Goal: Information Seeking & Learning: Learn about a topic

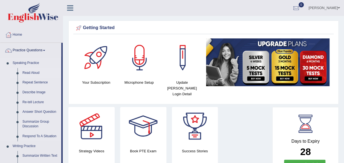
click at [34, 73] on link "Read Aloud" at bounding box center [40, 73] width 41 height 10
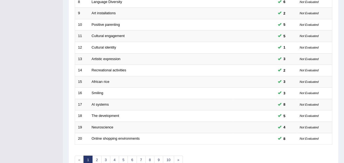
scroll to position [197, 0]
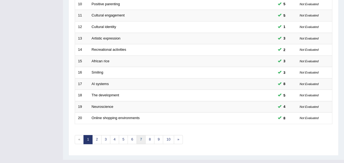
click at [141, 135] on link "7" at bounding box center [141, 139] width 9 height 9
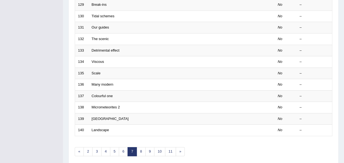
scroll to position [185, 0]
click at [119, 146] on link "6" at bounding box center [123, 150] width 9 height 9
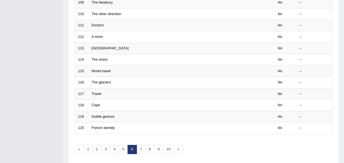
scroll to position [197, 0]
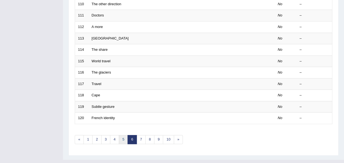
click at [120, 135] on link "5" at bounding box center [123, 139] width 9 height 9
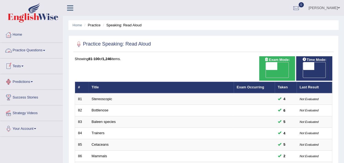
click at [44, 52] on link "Practice Questions" at bounding box center [31, 50] width 62 height 14
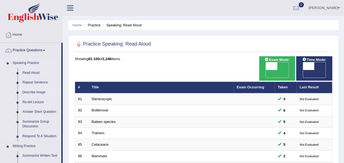
click at [33, 93] on link "Describe Image" at bounding box center [40, 92] width 41 height 10
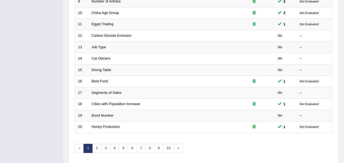
scroll to position [46, 0]
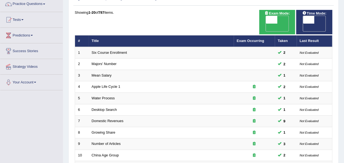
click at [303, 24] on span "OFF" at bounding box center [296, 28] width 11 height 8
checkbox input "true"
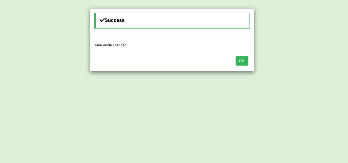
click at [241, 60] on button "OK" at bounding box center [242, 60] width 13 height 9
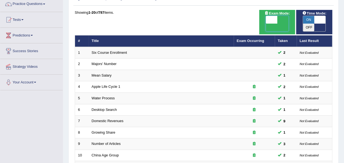
click at [269, 18] on span at bounding box center [271, 20] width 11 height 8
checkbox input "true"
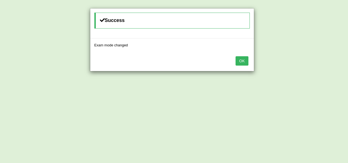
click at [241, 58] on button "OK" at bounding box center [242, 60] width 13 height 9
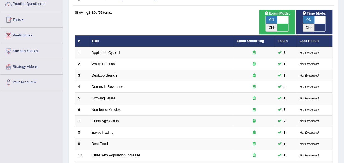
scroll to position [197, 0]
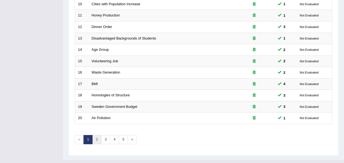
click at [95, 135] on link "2" at bounding box center [96, 139] width 9 height 9
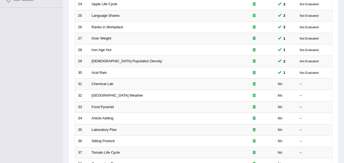
scroll to position [132, 0]
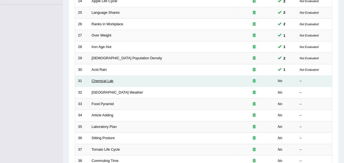
click at [101, 79] on link "Chemical Lab" at bounding box center [103, 81] width 22 height 4
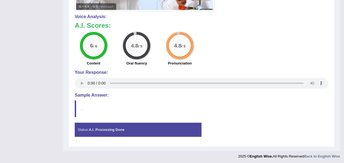
scroll to position [236, 0]
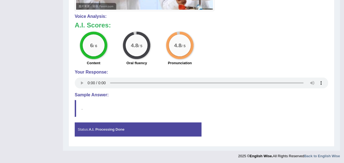
drag, startPoint x: 346, startPoint y: 66, endPoint x: 349, endPoint y: 177, distance: 110.9
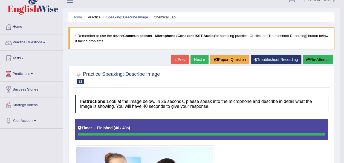
scroll to position [0, 0]
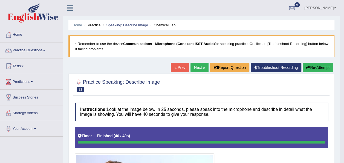
click at [194, 66] on link "Next »" at bounding box center [199, 67] width 18 height 9
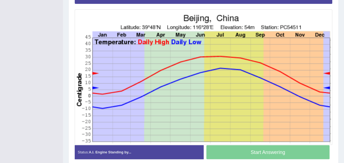
scroll to position [143, 0]
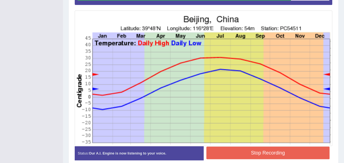
click at [287, 150] on button "Stop Recording" at bounding box center [267, 152] width 123 height 13
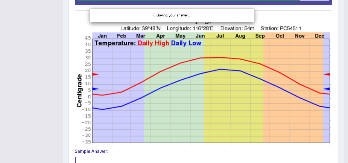
drag, startPoint x: 345, startPoint y: 81, endPoint x: 344, endPoint y: 27, distance: 54.8
click at [344, 48] on div "Saving your answer..." at bounding box center [174, 81] width 348 height 163
click at [344, 27] on div "Saving your answer..." at bounding box center [174, 81] width 348 height 163
click at [344, 19] on div "Saving your answer..." at bounding box center [174, 81] width 348 height 163
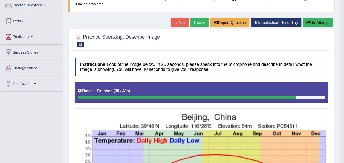
scroll to position [44, 0]
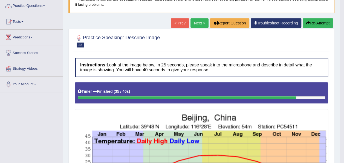
click at [320, 19] on button "Re-Attempt" at bounding box center [318, 22] width 30 height 9
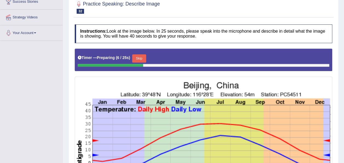
scroll to position [97, 0]
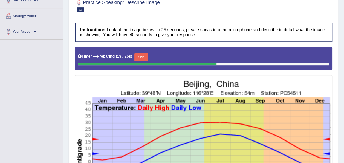
click at [136, 53] on button "Skip" at bounding box center [141, 57] width 14 height 8
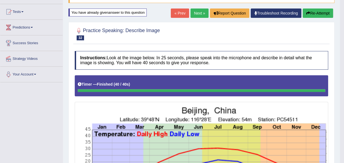
scroll to position [54, 0]
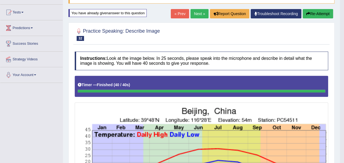
click at [195, 13] on link "Next »" at bounding box center [199, 13] width 18 height 9
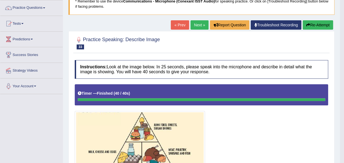
scroll to position [24, 0]
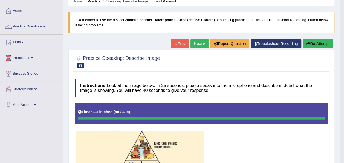
click at [325, 40] on button "Re-Attempt" at bounding box center [318, 43] width 30 height 9
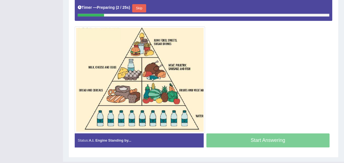
scroll to position [149, 0]
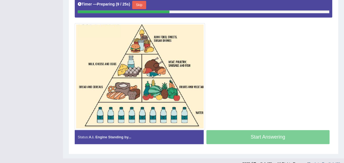
click at [141, 6] on button "Skip" at bounding box center [139, 5] width 14 height 8
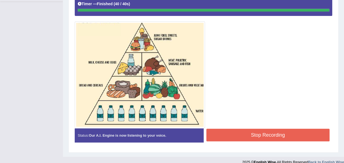
click at [234, 131] on button "Stop Recording" at bounding box center [267, 134] width 123 height 13
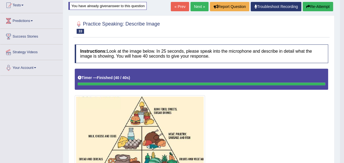
scroll to position [51, 0]
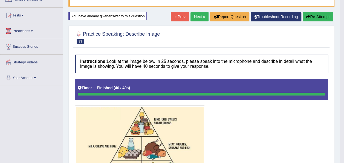
click at [310, 18] on button "Re-Attempt" at bounding box center [318, 16] width 30 height 9
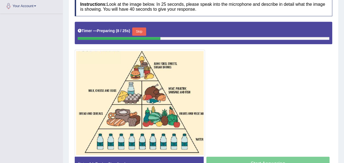
scroll to position [124, 0]
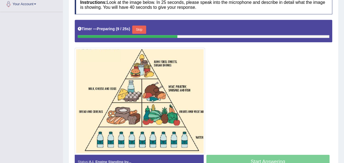
click at [137, 27] on button "Skip" at bounding box center [139, 29] width 14 height 8
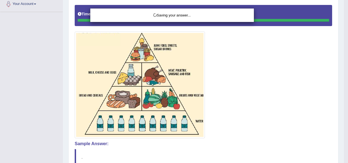
drag, startPoint x: 349, startPoint y: 38, endPoint x: 241, endPoint y: 53, distance: 109.4
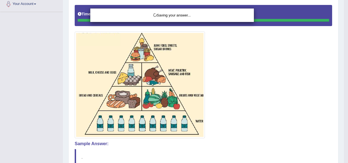
click at [241, 53] on div "Saving your answer..." at bounding box center [174, 81] width 348 height 163
click at [241, 84] on div "Saving your answer..." at bounding box center [174, 81] width 348 height 163
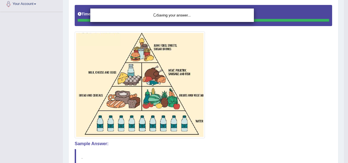
click at [241, 84] on div "Saving your answer..." at bounding box center [174, 81] width 348 height 163
click at [240, 85] on div "Saving your answer..." at bounding box center [174, 81] width 348 height 163
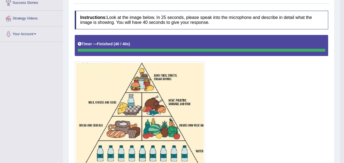
scroll to position [0, 0]
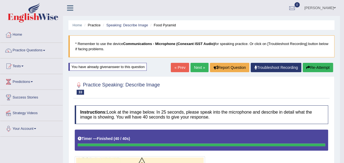
click at [319, 66] on button "Re-Attempt" at bounding box center [318, 67] width 30 height 9
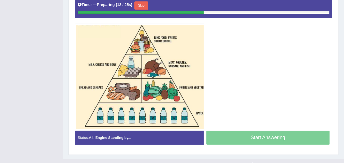
scroll to position [149, 0]
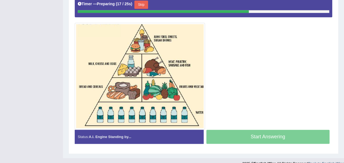
click at [139, 3] on button "Skip" at bounding box center [141, 5] width 14 height 8
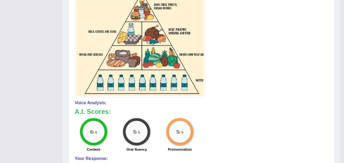
scroll to position [23, 0]
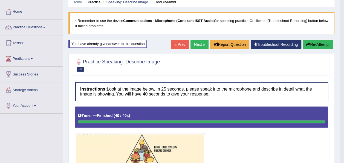
click at [198, 45] on link "Next »" at bounding box center [199, 44] width 18 height 9
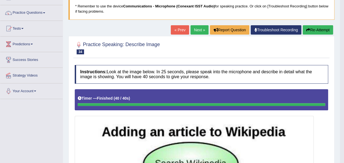
scroll to position [32, 0]
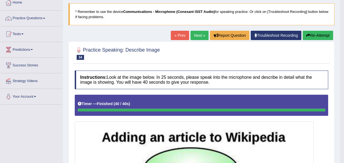
click at [314, 34] on button "Re-Attempt" at bounding box center [318, 35] width 30 height 9
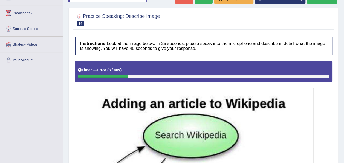
scroll to position [50, 0]
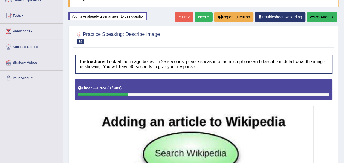
click at [316, 13] on button "Re-Attempt" at bounding box center [322, 16] width 30 height 9
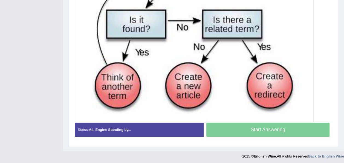
scroll to position [116, 0]
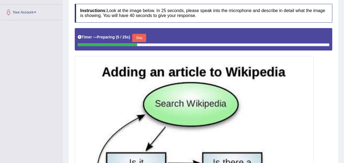
click at [137, 36] on button "Skip" at bounding box center [139, 38] width 14 height 8
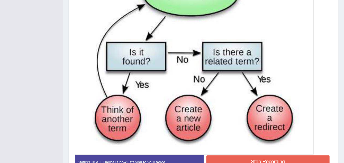
scroll to position [212, 0]
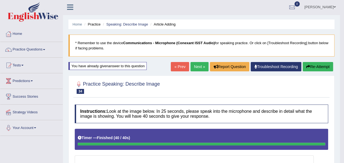
scroll to position [0, 0]
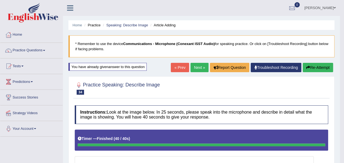
click at [323, 64] on button "Re-Attempt" at bounding box center [318, 67] width 30 height 9
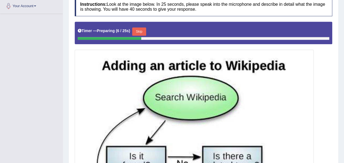
scroll to position [97, 0]
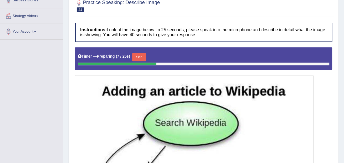
click at [140, 53] on button "Skip" at bounding box center [139, 57] width 14 height 8
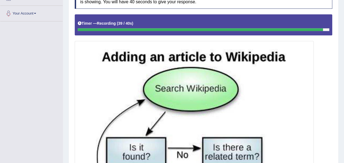
scroll to position [113, 0]
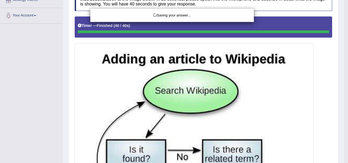
drag, startPoint x: 344, startPoint y: 97, endPoint x: 347, endPoint y: 141, distance: 43.6
click at [344, 141] on div "Saving your answer..." at bounding box center [174, 81] width 348 height 163
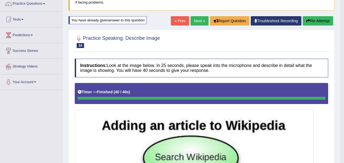
scroll to position [36, 0]
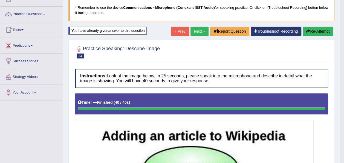
click at [320, 32] on button "Re-Attempt" at bounding box center [318, 31] width 30 height 9
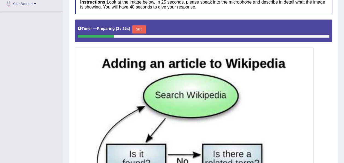
scroll to position [124, 0]
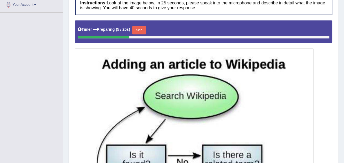
click at [142, 28] on button "Skip" at bounding box center [139, 30] width 14 height 8
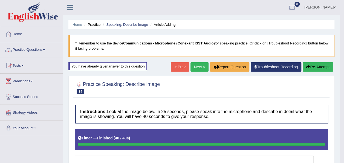
scroll to position [1, 0]
click at [202, 64] on link "Next »" at bounding box center [199, 66] width 18 height 9
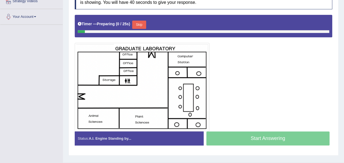
scroll to position [125, 0]
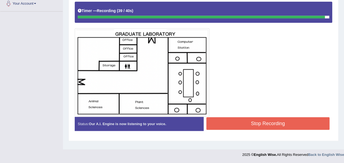
click at [257, 127] on button "Stop Recording" at bounding box center [267, 123] width 123 height 13
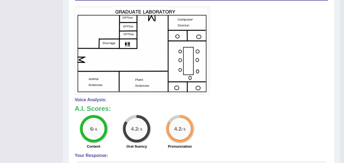
scroll to position [5, 0]
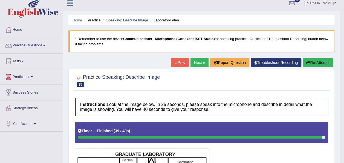
click at [314, 63] on button "Re-Attempt" at bounding box center [318, 62] width 30 height 9
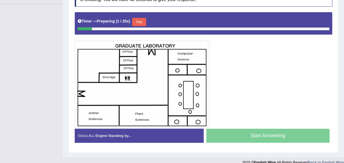
scroll to position [138, 0]
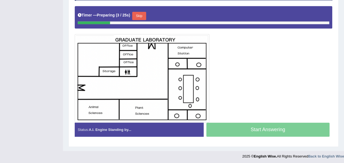
click at [133, 13] on button "Skip" at bounding box center [139, 16] width 14 height 8
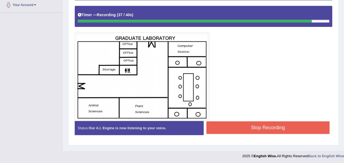
click at [268, 129] on button "Stop Recording" at bounding box center [267, 127] width 123 height 13
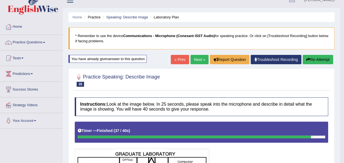
scroll to position [0, 0]
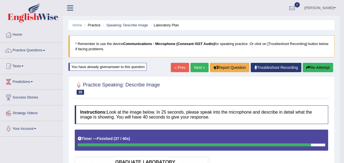
click at [310, 65] on button "Re-Attempt" at bounding box center [318, 67] width 30 height 9
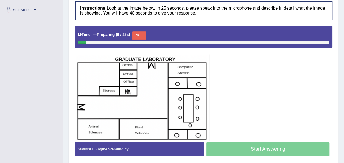
scroll to position [138, 0]
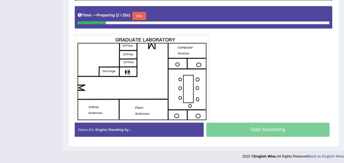
click at [134, 14] on button "Skip" at bounding box center [139, 16] width 14 height 8
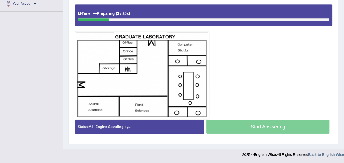
scroll to position [123, 0]
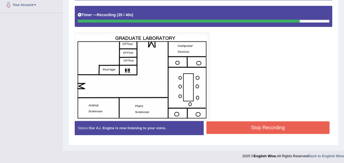
click at [229, 128] on button "Stop Recording" at bounding box center [267, 127] width 123 height 13
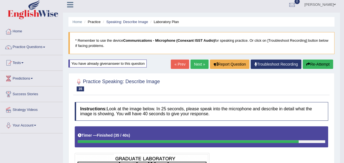
scroll to position [1, 0]
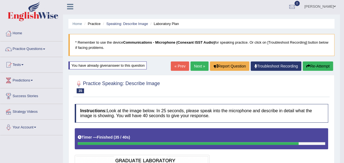
click at [321, 62] on button "Re-Attempt" at bounding box center [318, 65] width 30 height 9
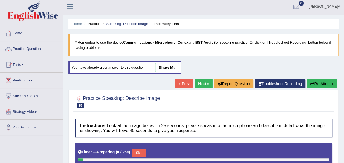
click at [344, 73] on html "Toggle navigation Home Practice Questions Speaking Practice Read Aloud Repeat S…" at bounding box center [172, 80] width 344 height 163
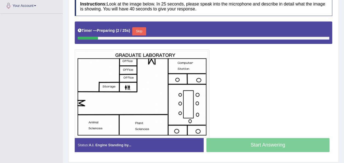
scroll to position [129, 0]
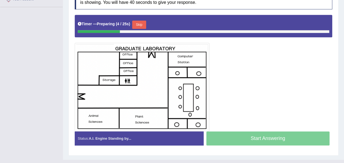
click at [139, 24] on button "Skip" at bounding box center [139, 25] width 14 height 8
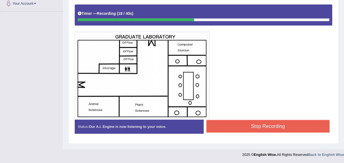
click at [268, 126] on button "Stop Recording" at bounding box center [267, 126] width 123 height 13
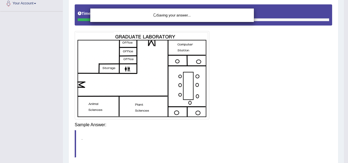
click at [344, 22] on div "Saving your answer..." at bounding box center [174, 81] width 348 height 163
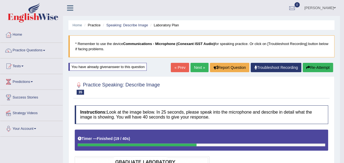
click at [324, 68] on button "Re-Attempt" at bounding box center [318, 67] width 30 height 9
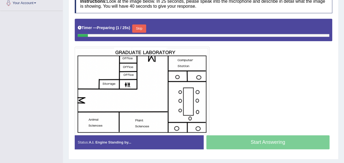
scroll to position [138, 0]
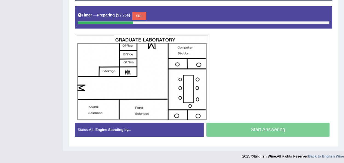
click at [135, 16] on button "Skip" at bounding box center [139, 16] width 14 height 8
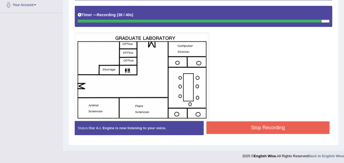
click at [255, 124] on button "Stop Recording" at bounding box center [267, 127] width 123 height 13
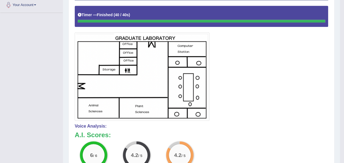
scroll to position [0, 0]
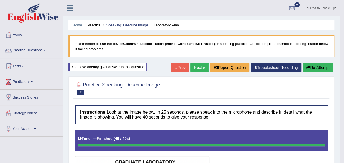
click at [317, 66] on button "Re-Attempt" at bounding box center [318, 67] width 30 height 9
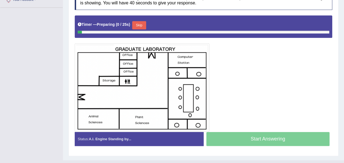
scroll to position [138, 0]
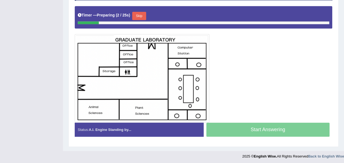
click at [138, 12] on button "Skip" at bounding box center [139, 16] width 14 height 8
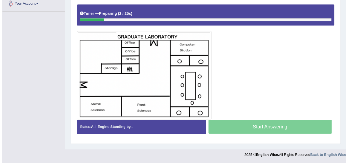
scroll to position [123, 0]
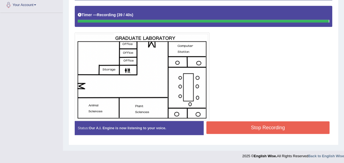
click at [283, 127] on button "Stop Recording" at bounding box center [267, 127] width 123 height 13
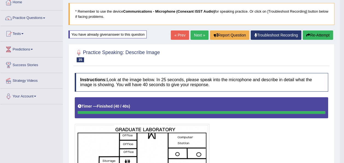
scroll to position [23, 0]
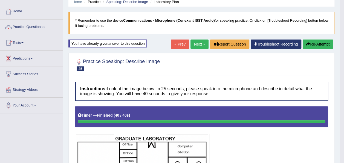
click at [203, 41] on link "Next »" at bounding box center [199, 43] width 18 height 9
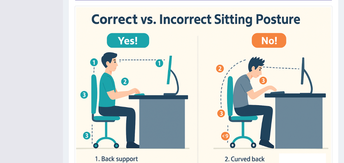
scroll to position [148, 0]
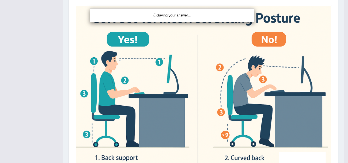
click at [344, 36] on div "Saving your answer..." at bounding box center [174, 81] width 348 height 163
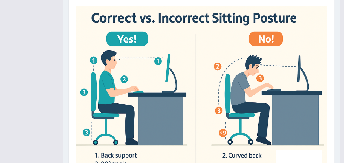
drag, startPoint x: 348, startPoint y: 73, endPoint x: 348, endPoint y: 67, distance: 6.6
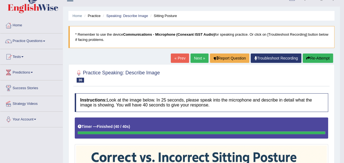
scroll to position [2, 0]
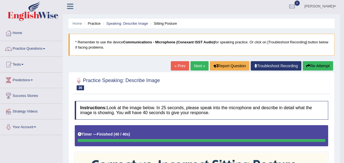
click at [308, 64] on icon "button" at bounding box center [308, 66] width 4 height 4
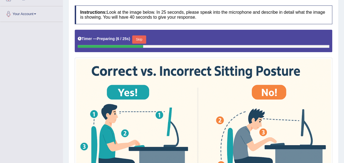
scroll to position [109, 0]
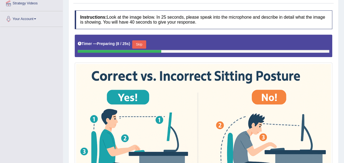
click at [143, 44] on button "Skip" at bounding box center [139, 44] width 14 height 8
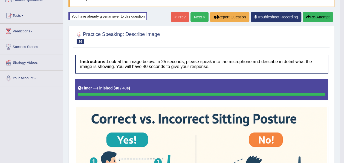
scroll to position [40, 0]
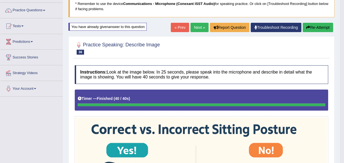
click at [315, 28] on button "Re-Attempt" at bounding box center [318, 27] width 30 height 9
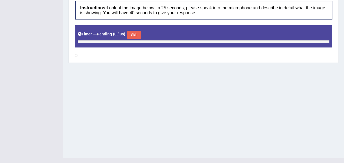
scroll to position [130, 0]
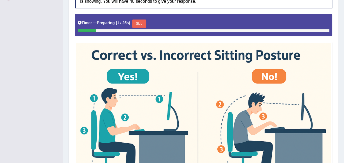
click at [136, 21] on button "Skip" at bounding box center [139, 23] width 14 height 8
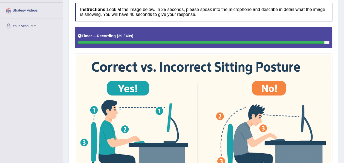
scroll to position [102, 0]
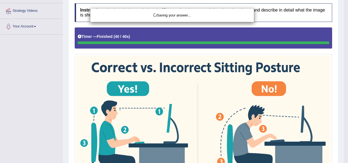
drag, startPoint x: 345, startPoint y: 65, endPoint x: 345, endPoint y: 78, distance: 12.9
click at [344, 78] on div "Saving your answer..." at bounding box center [174, 81] width 348 height 163
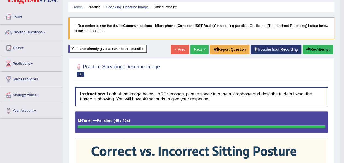
scroll to position [17, 0]
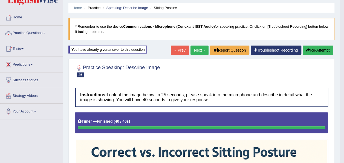
click at [200, 51] on link "Next »" at bounding box center [199, 49] width 18 height 9
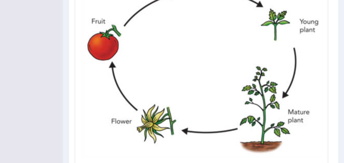
scroll to position [80, 0]
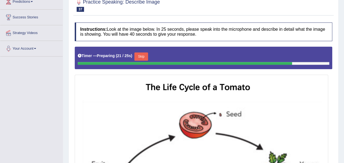
click at [140, 53] on button "Skip" at bounding box center [141, 56] width 14 height 8
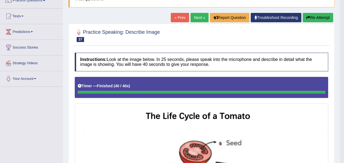
scroll to position [49, 0]
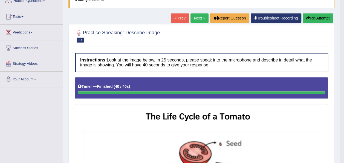
drag, startPoint x: 346, startPoint y: 47, endPoint x: 348, endPoint y: 65, distance: 18.7
click at [344, 65] on html "Toggle navigation Home Practice Questions Speaking Practice Read Aloud Repeat S…" at bounding box center [172, 32] width 344 height 163
click at [325, 16] on button "Re-Attempt" at bounding box center [318, 17] width 30 height 9
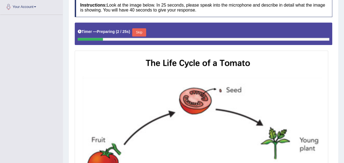
scroll to position [105, 0]
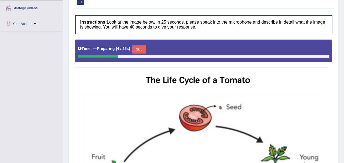
click at [138, 49] on button "Skip" at bounding box center [139, 49] width 14 height 8
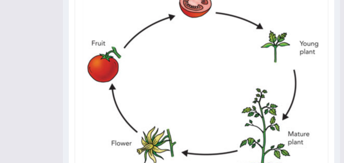
scroll to position [203, 0]
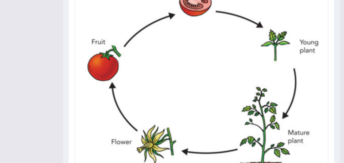
drag, startPoint x: 347, startPoint y: 97, endPoint x: 348, endPoint y: 94, distance: 2.8
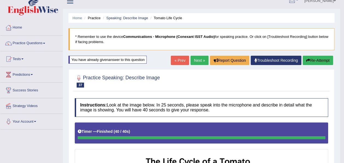
scroll to position [3, 0]
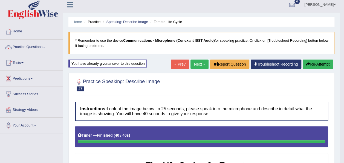
click at [200, 64] on link "Next »" at bounding box center [199, 63] width 18 height 9
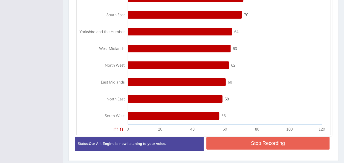
scroll to position [216, 0]
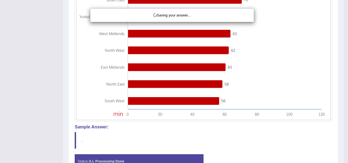
drag, startPoint x: 348, startPoint y: 114, endPoint x: 346, endPoint y: 133, distance: 19.0
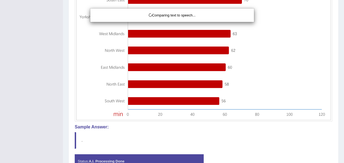
click at [338, 115] on div "Comparing text to speech..." at bounding box center [172, 81] width 344 height 163
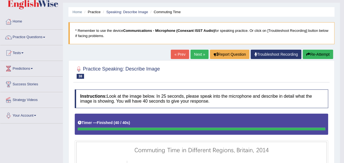
scroll to position [11, 0]
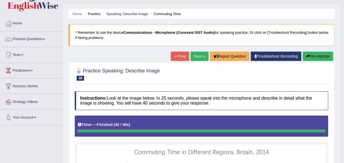
click at [315, 52] on button "Re-Attempt" at bounding box center [318, 55] width 30 height 9
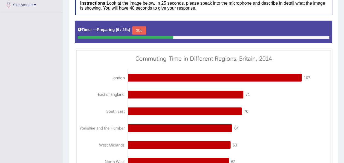
scroll to position [119, 0]
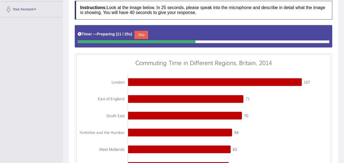
click at [140, 37] on button "Skip" at bounding box center [141, 35] width 14 height 8
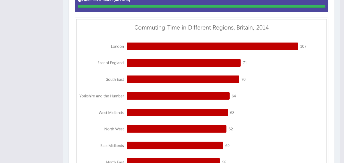
scroll to position [136, 0]
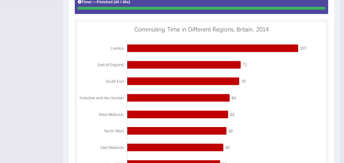
scroll to position [0, 0]
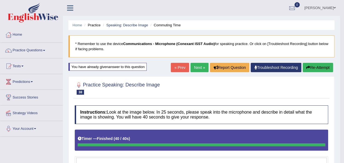
click at [328, 66] on button "Re-Attempt" at bounding box center [318, 67] width 30 height 9
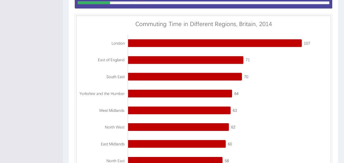
scroll to position [16, 0]
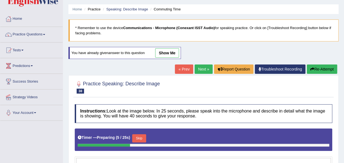
click at [142, 138] on button "Skip" at bounding box center [139, 138] width 14 height 8
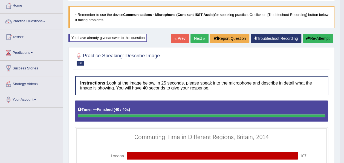
scroll to position [28, 0]
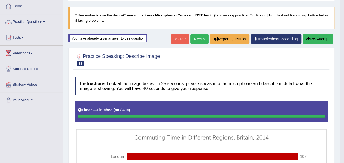
click at [319, 34] on button "Re-Attempt" at bounding box center [318, 38] width 30 height 9
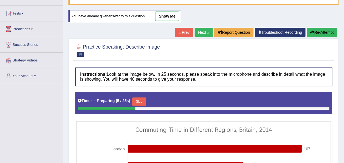
scroll to position [52, 0]
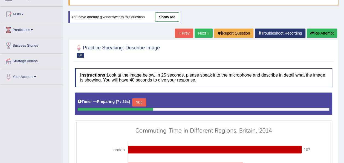
click at [137, 98] on button "Skip" at bounding box center [139, 102] width 14 height 8
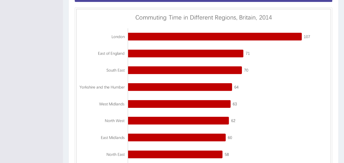
scroll to position [152, 0]
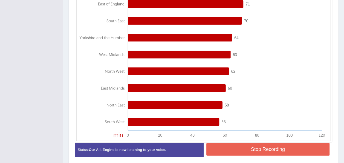
click at [311, 62] on img at bounding box center [203, 49] width 255 height 181
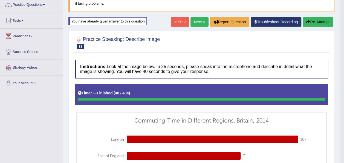
scroll to position [41, 0]
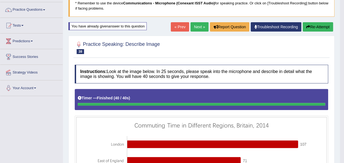
click at [312, 26] on button "Re-Attempt" at bounding box center [318, 26] width 30 height 9
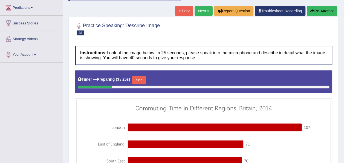
scroll to position [68, 0]
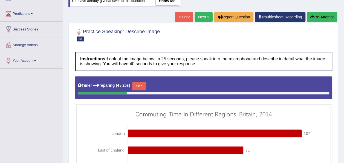
click at [140, 83] on button "Skip" at bounding box center [139, 86] width 14 height 8
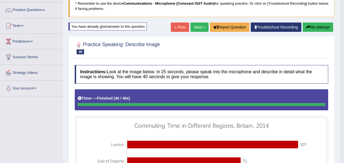
scroll to position [46, 0]
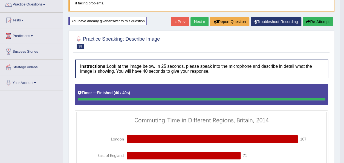
click at [198, 21] on link "Next »" at bounding box center [199, 21] width 18 height 9
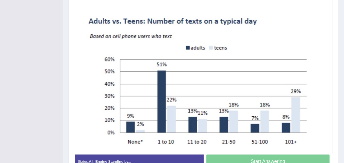
scroll to position [158, 0]
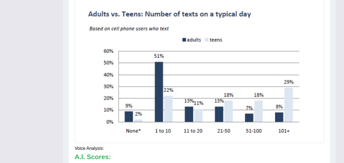
scroll to position [166, 0]
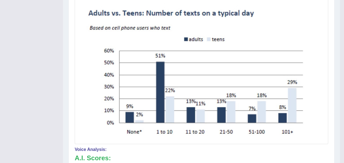
drag, startPoint x: 346, startPoint y: 71, endPoint x: 349, endPoint y: 81, distance: 10.8
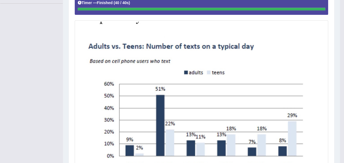
scroll to position [0, 0]
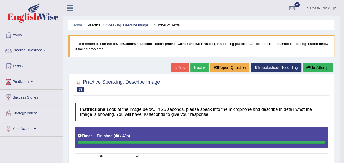
click at [321, 69] on button "Re-Attempt" at bounding box center [318, 67] width 30 height 9
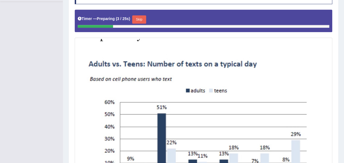
scroll to position [134, 0]
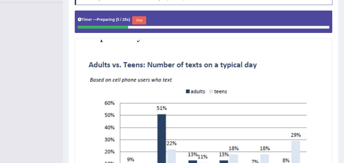
click at [143, 21] on button "Skip" at bounding box center [139, 20] width 14 height 8
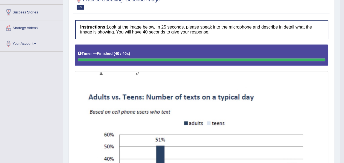
scroll to position [0, 0]
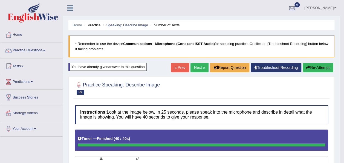
click at [317, 67] on button "Re-Attempt" at bounding box center [318, 67] width 30 height 9
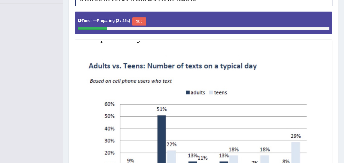
scroll to position [132, 0]
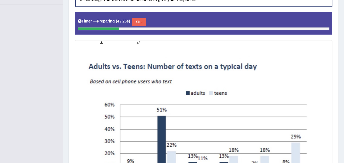
click at [138, 20] on button "Skip" at bounding box center [139, 22] width 14 height 8
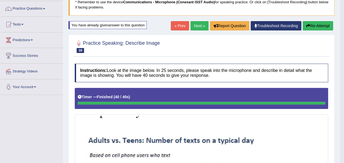
scroll to position [15, 0]
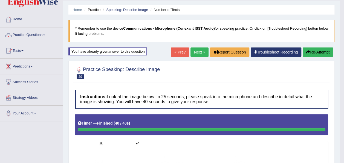
click at [320, 50] on button "Re-Attempt" at bounding box center [318, 51] width 30 height 9
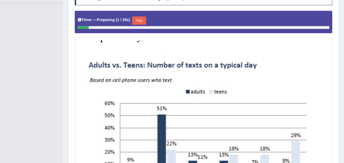
scroll to position [149, 0]
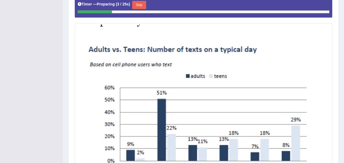
click at [141, 5] on button "Skip" at bounding box center [139, 5] width 14 height 8
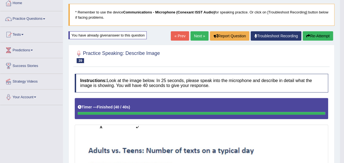
scroll to position [18, 0]
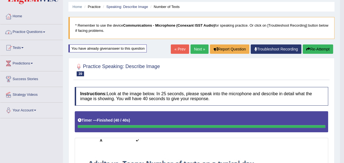
click at [195, 47] on link "Next »" at bounding box center [199, 48] width 18 height 9
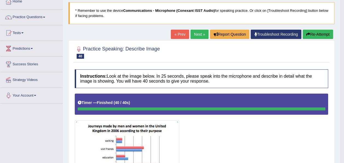
scroll to position [33, 0]
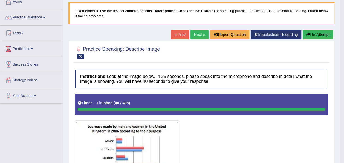
click at [325, 32] on button "Re-Attempt" at bounding box center [318, 34] width 30 height 9
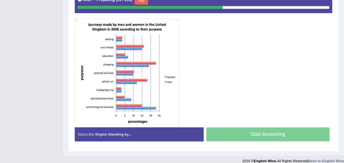
scroll to position [11, 0]
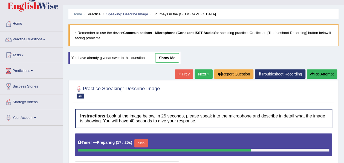
click at [138, 144] on button "Skip" at bounding box center [141, 143] width 14 height 8
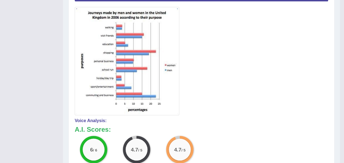
scroll to position [7, 0]
